Goal: Task Accomplishment & Management: Use online tool/utility

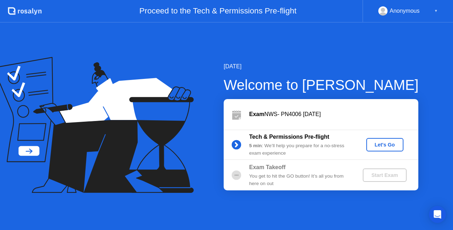
click at [379, 145] on div "Let's Go" at bounding box center [384, 145] width 31 height 6
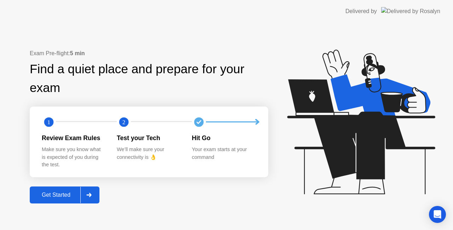
click at [73, 196] on div "Get Started" at bounding box center [56, 195] width 48 height 6
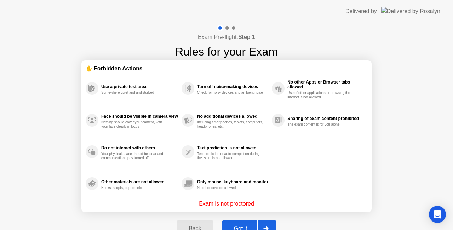
click at [244, 225] on div "Got it" at bounding box center [240, 228] width 33 height 6
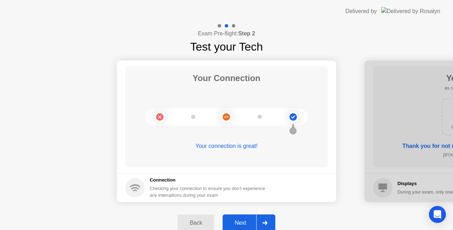
click at [244, 222] on div "Next" at bounding box center [240, 223] width 31 height 6
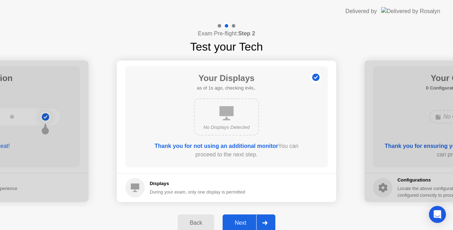
click at [244, 222] on div "Next" at bounding box center [240, 223] width 31 height 6
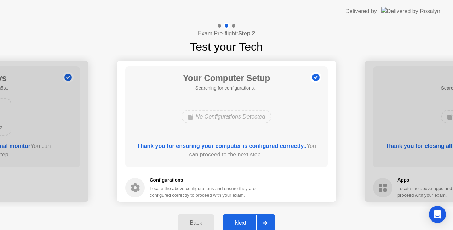
click at [244, 222] on div "Next" at bounding box center [240, 223] width 31 height 6
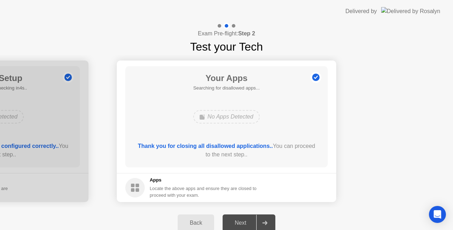
click at [244, 222] on div "Next" at bounding box center [240, 223] width 31 height 6
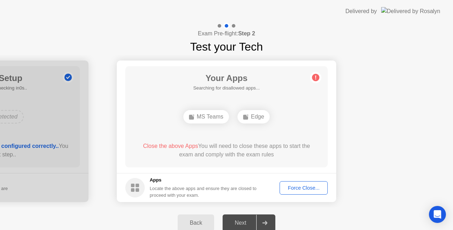
click at [294, 186] on div "Force Close..." at bounding box center [303, 188] width 43 height 6
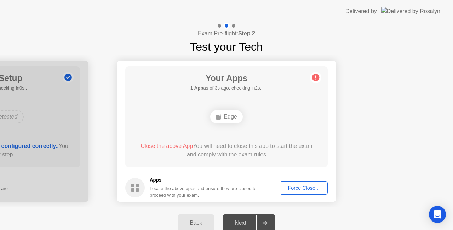
click at [299, 185] on div "Force Close..." at bounding box center [303, 188] width 43 height 6
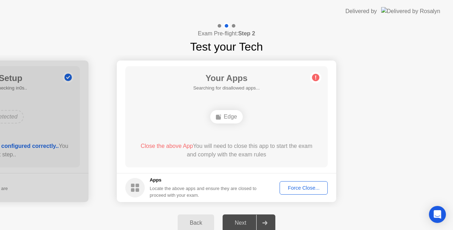
click at [302, 189] on div "Force Close..." at bounding box center [303, 188] width 43 height 6
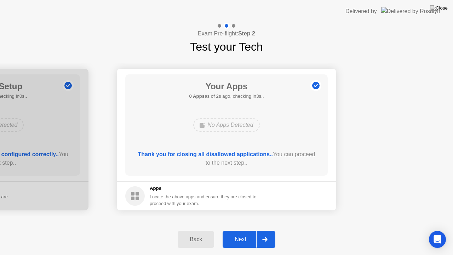
click at [247, 230] on div "Next" at bounding box center [240, 239] width 31 height 6
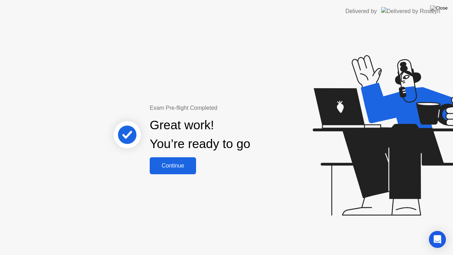
click at [162, 162] on div "Continue" at bounding box center [173, 165] width 42 height 6
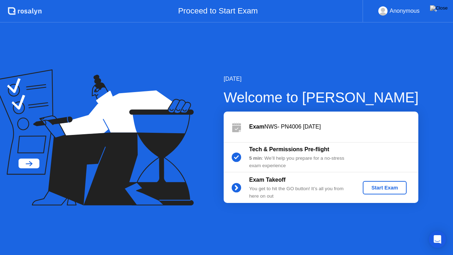
click at [373, 188] on div "Start Exam" at bounding box center [384, 188] width 38 height 6
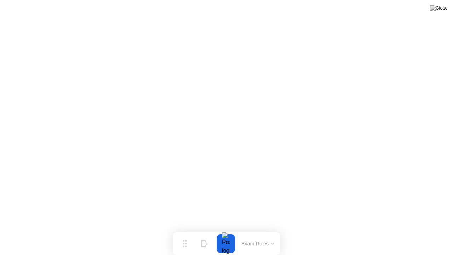
click at [444, 13] on button at bounding box center [438, 8] width 21 height 9
click at [441, 10] on img at bounding box center [439, 8] width 18 height 6
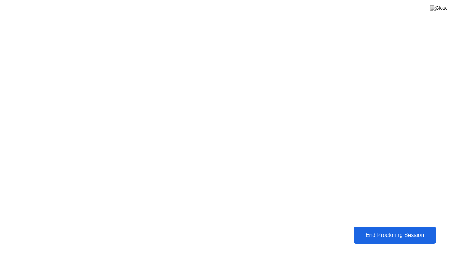
click at [407, 230] on div "End Proctoring Session" at bounding box center [394, 235] width 79 height 6
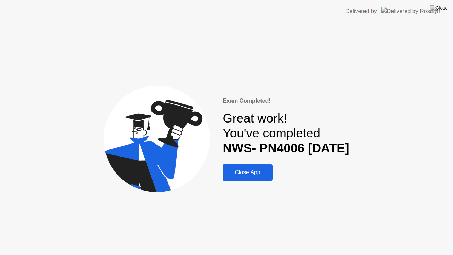
click at [248, 170] on div "Close App" at bounding box center [247, 172] width 45 height 6
